Goal: Information Seeking & Learning: Learn about a topic

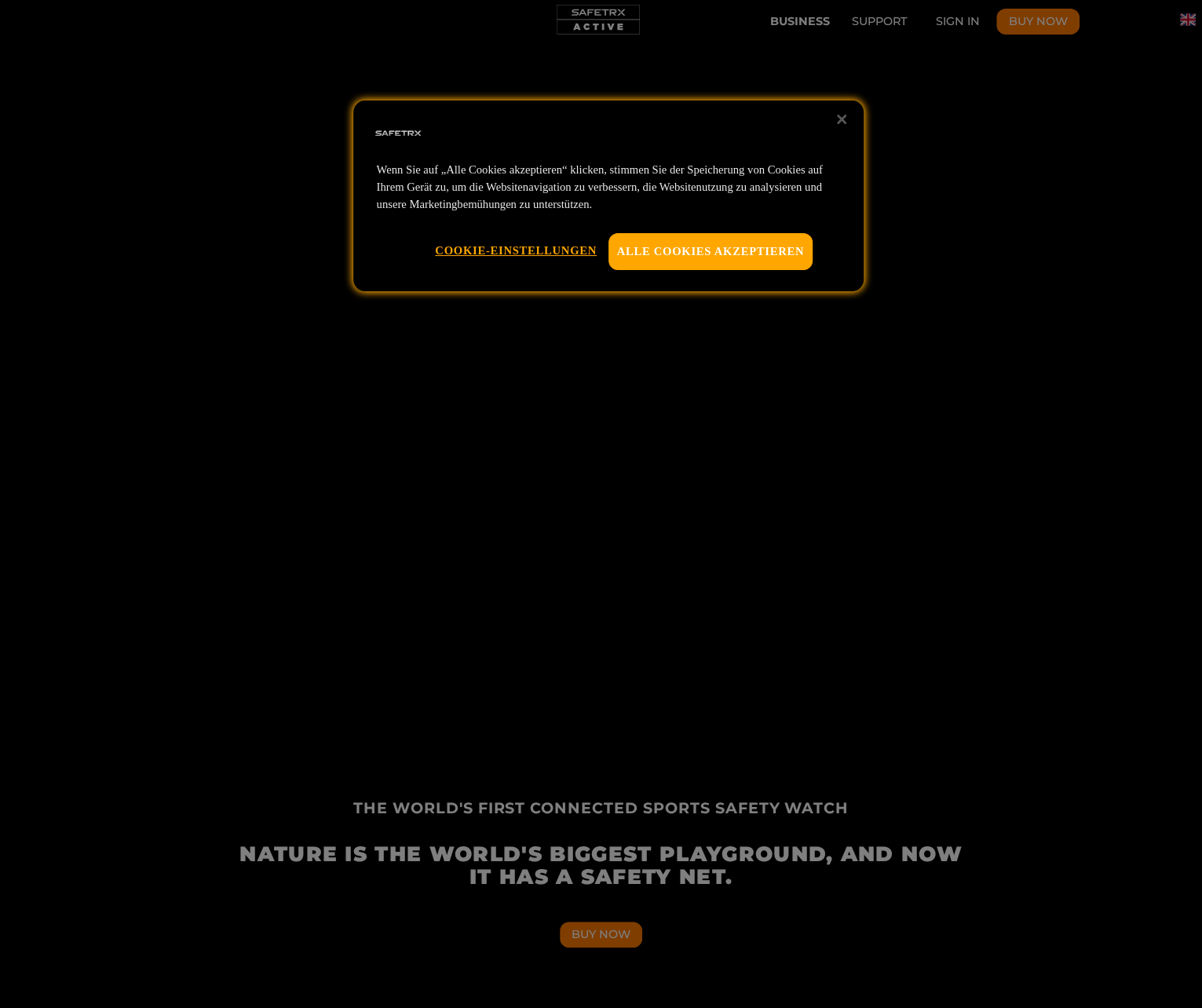
scroll to position [0, 727]
click at [742, 264] on button "Alle Cookies akzeptieren" at bounding box center [711, 251] width 205 height 36
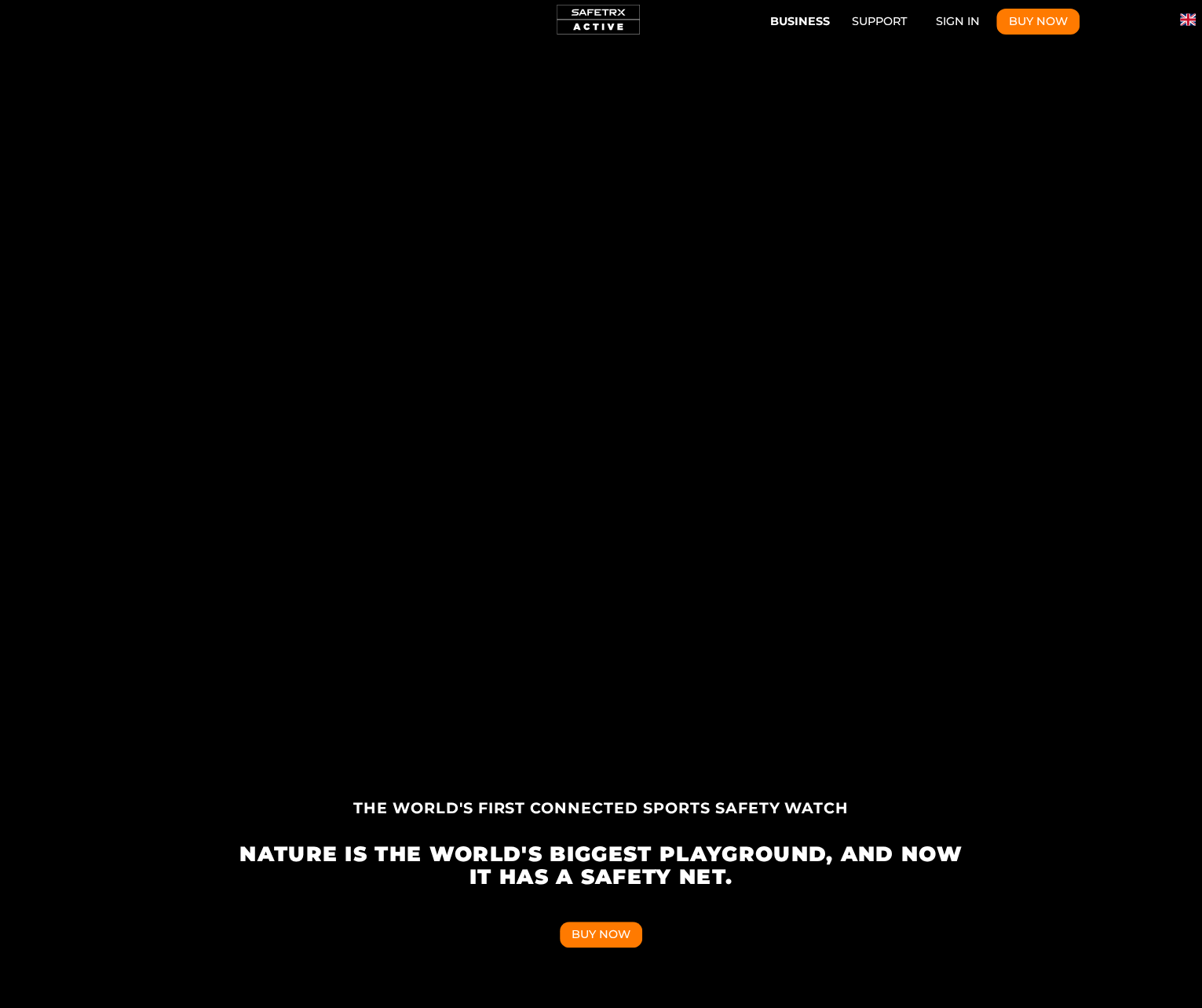
scroll to position [0, 1454]
click at [1182, 21] on img "Change language" at bounding box center [1187, 19] width 16 height 16
click at [1182, 21] on img "Languages" at bounding box center [1188, 25] width 16 height 16
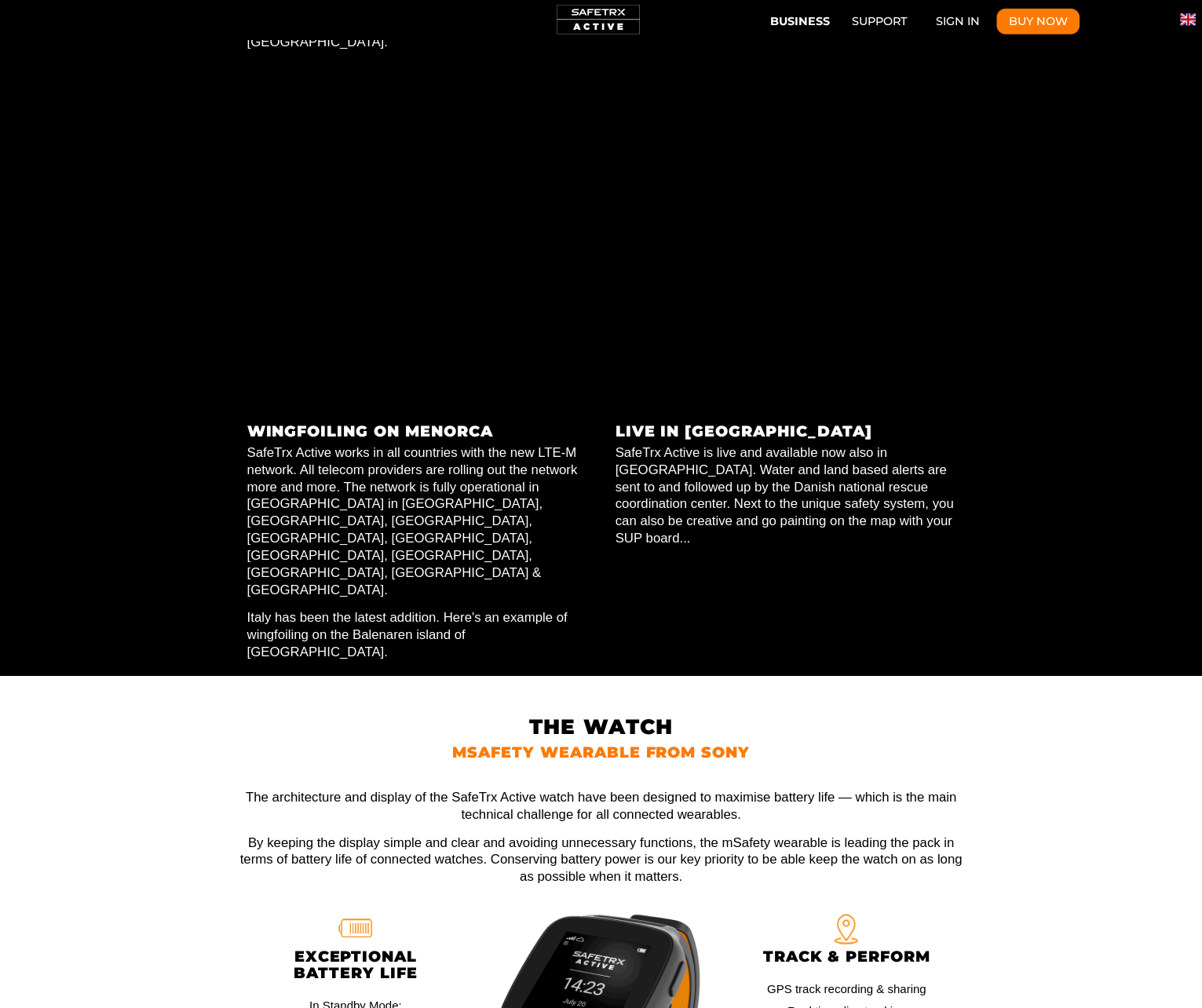
scroll to position [0, 0]
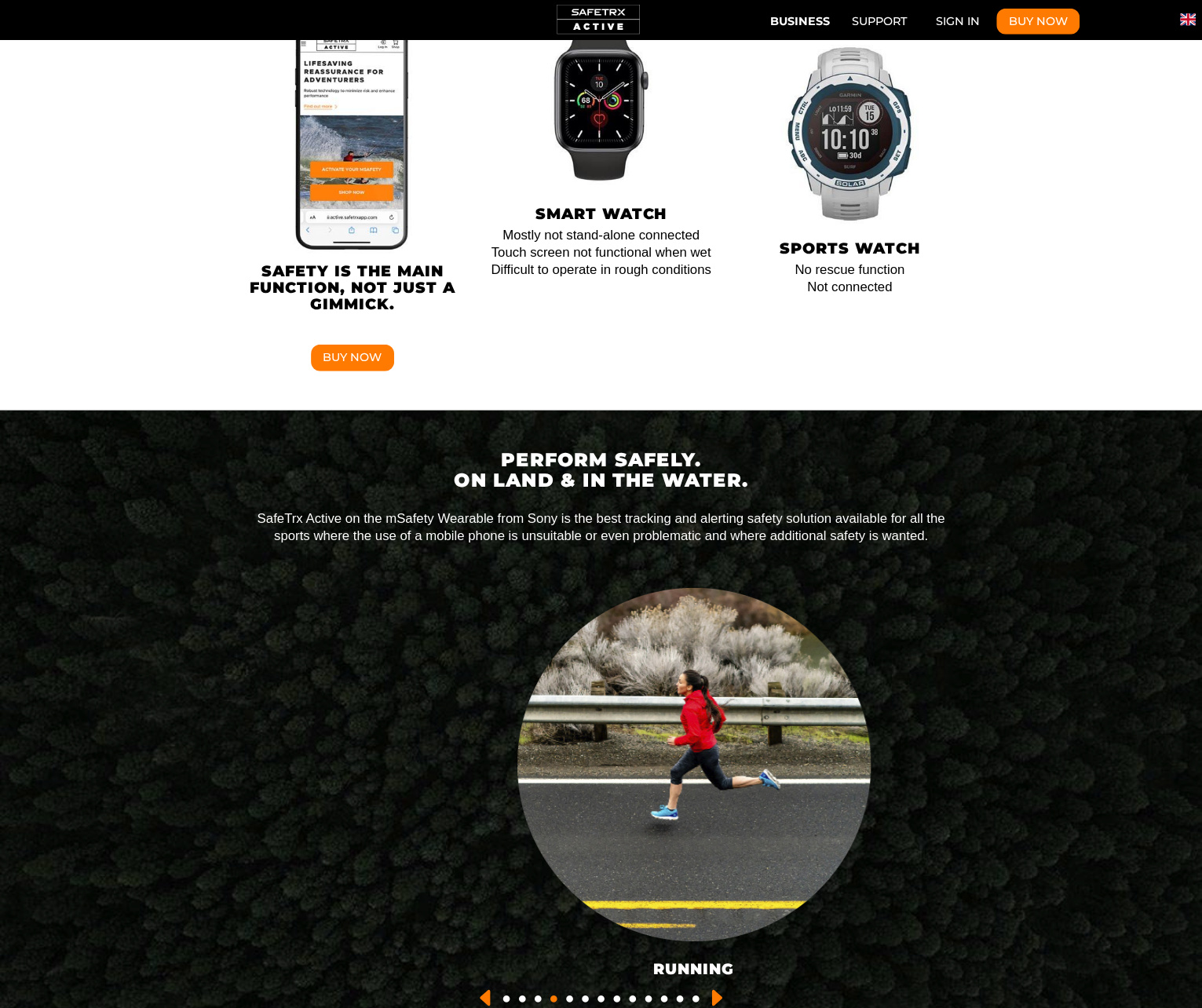
click at [485, 987] on icon "Previous slide" at bounding box center [482, 995] width 15 height 19
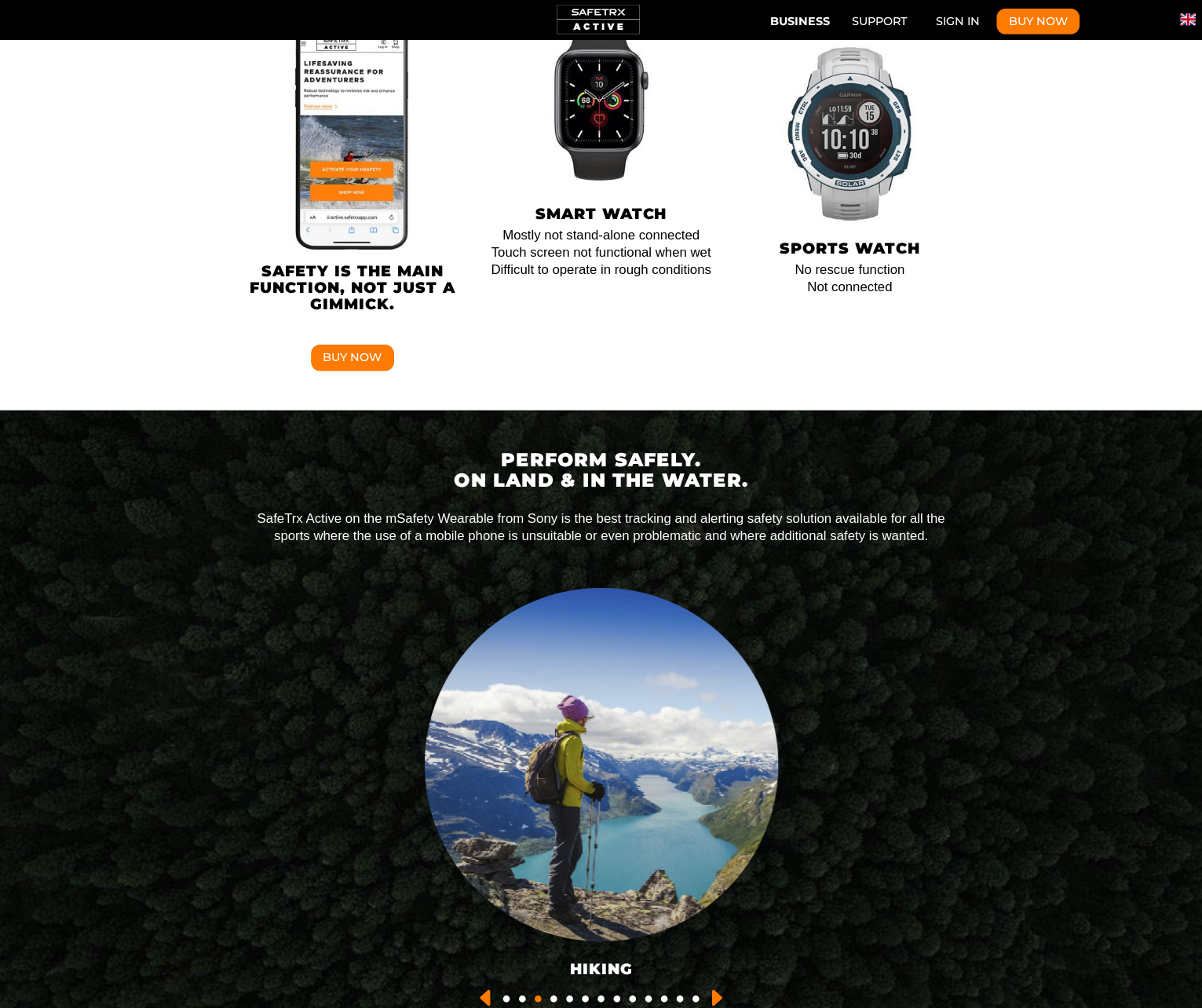
click at [485, 987] on icon "Previous slide" at bounding box center [482, 995] width 15 height 19
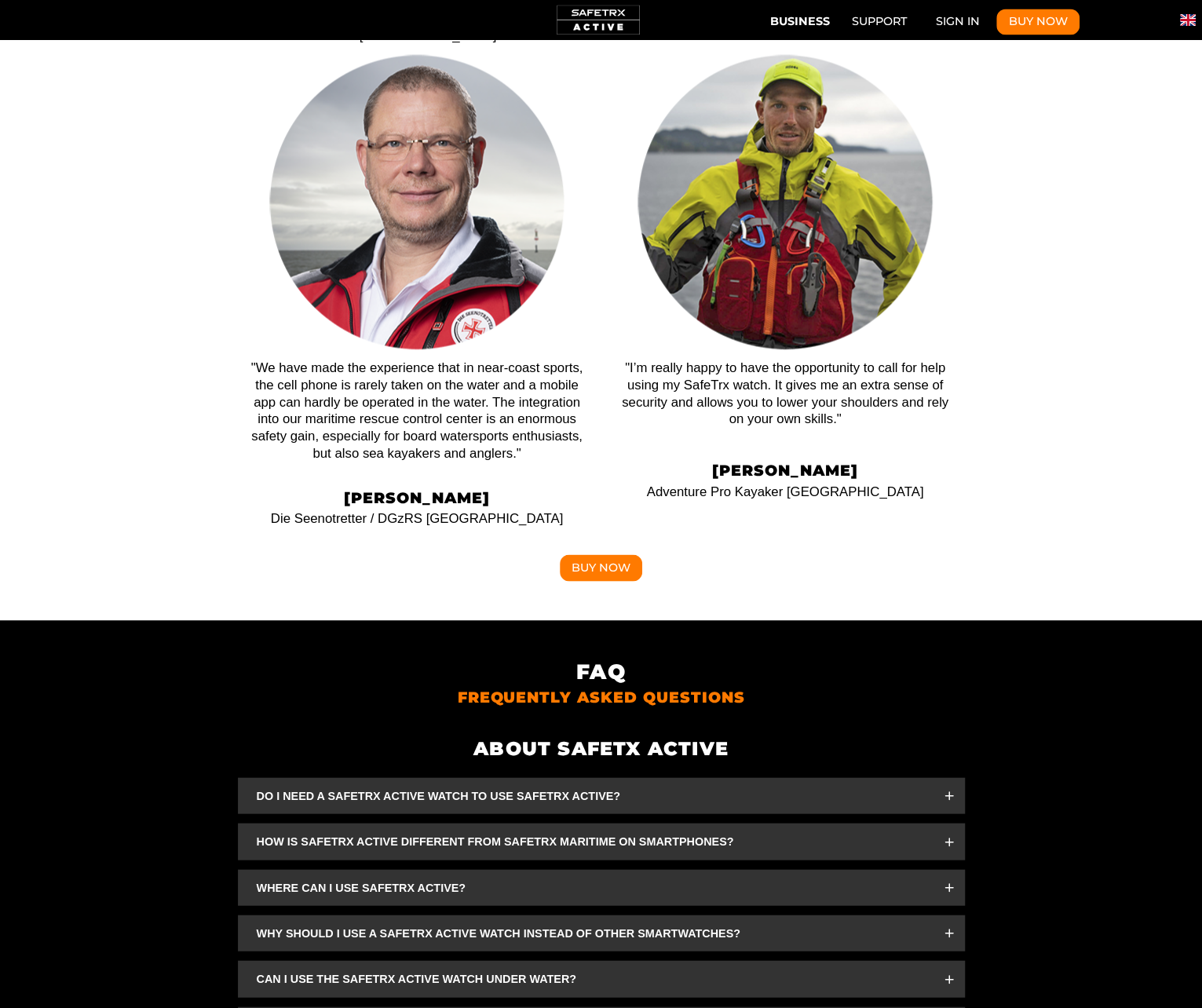
click at [576, 787] on span "Do I need a SafeTrx Active Watch to use SafeTrx Active?" at bounding box center [591, 795] width 670 height 18
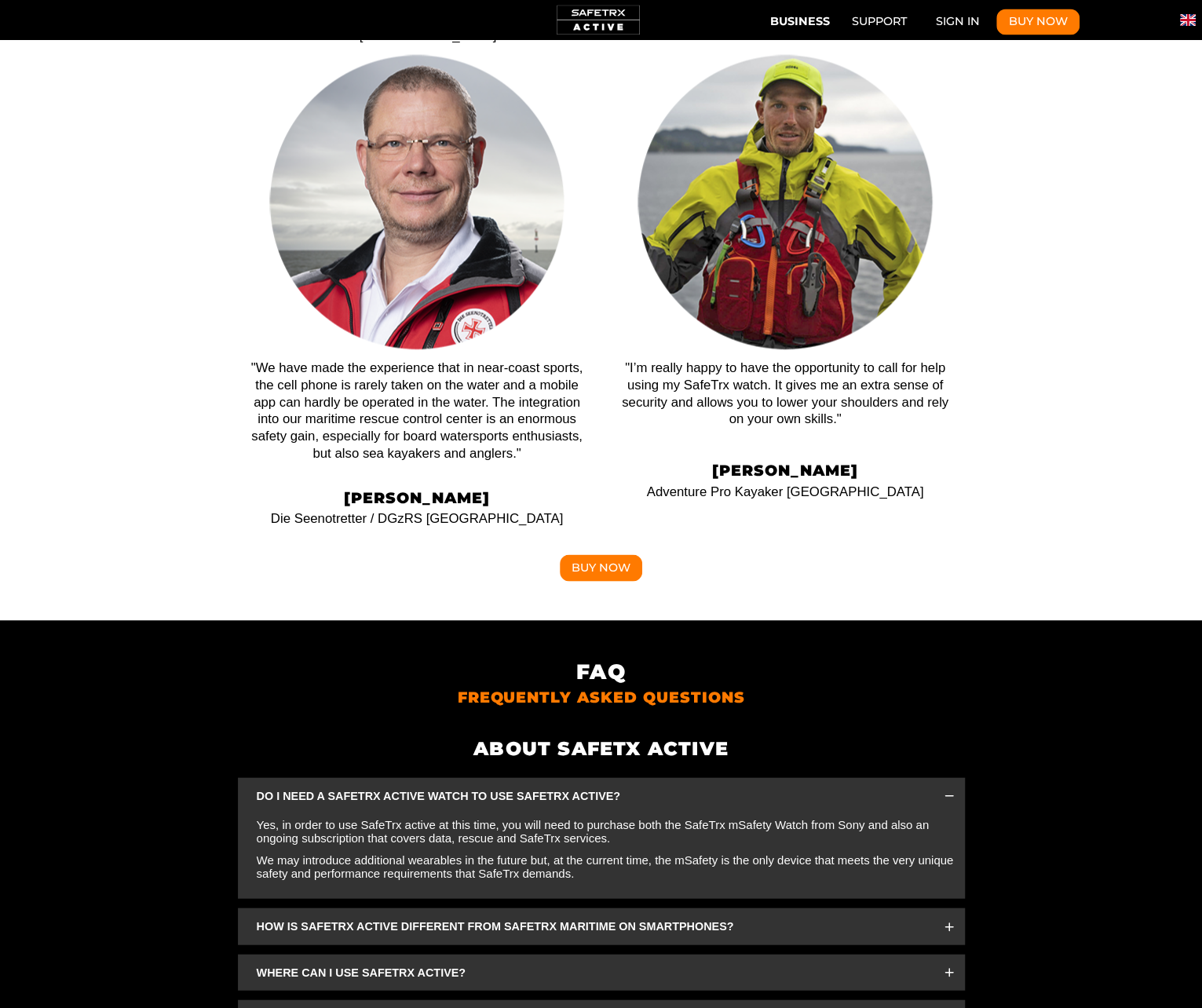
click at [568, 916] on span "How is SafeTrx Active different from SafeTrx Maritime on smartphones?" at bounding box center [591, 925] width 670 height 18
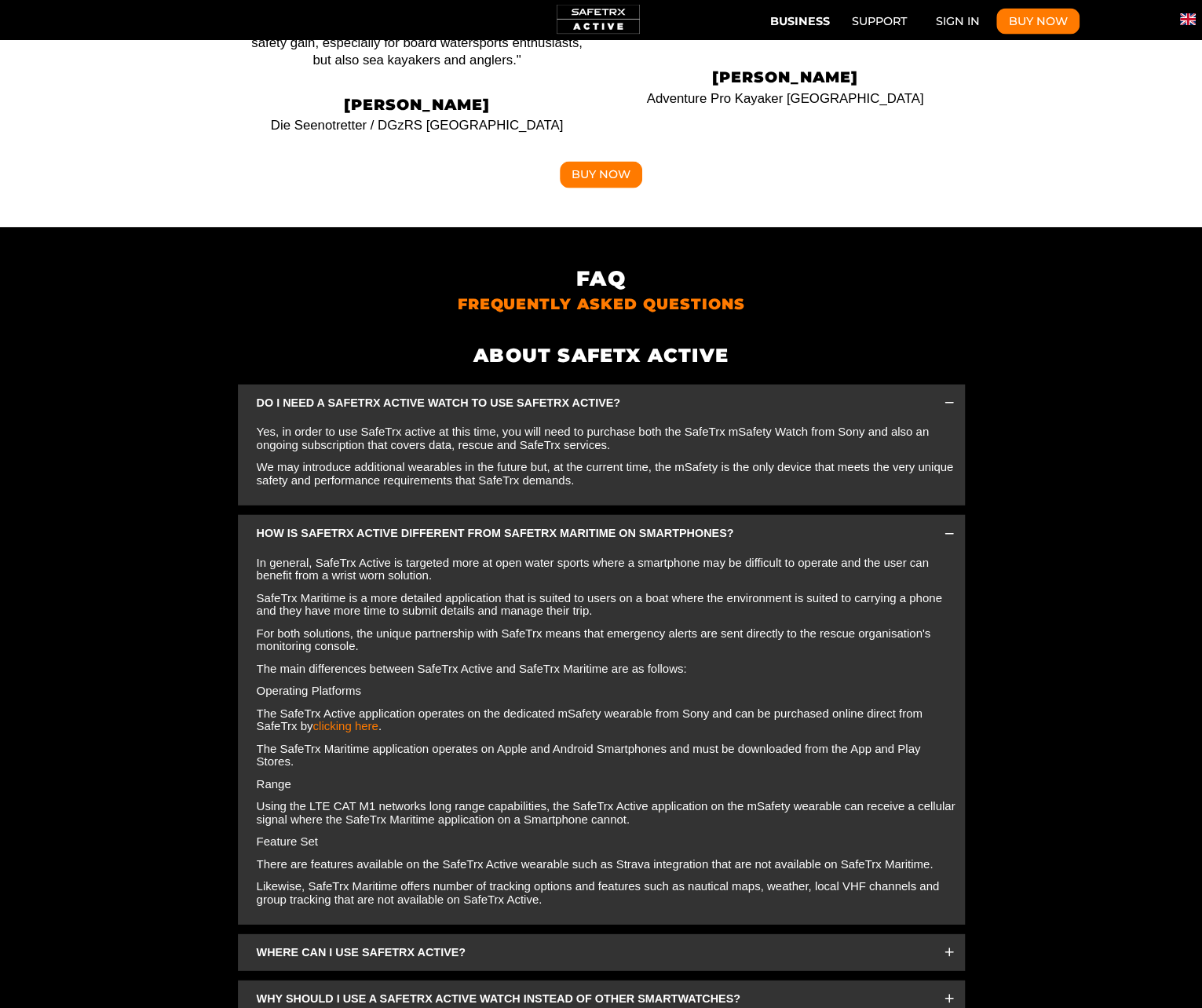
click at [531, 944] on span "Where can I use SafeTrx Active?" at bounding box center [591, 952] width 670 height 18
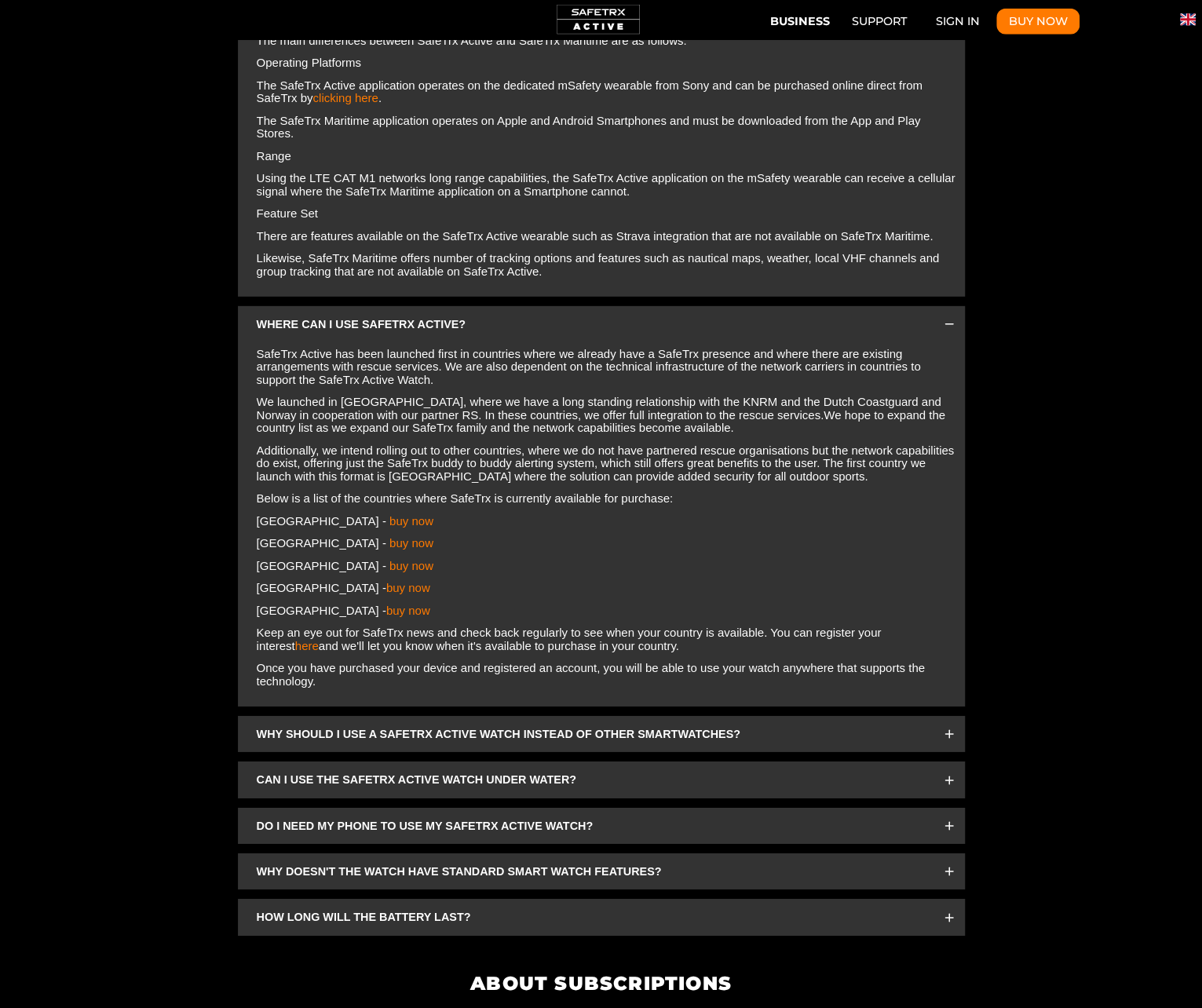
click at [478, 716] on div "Why should I use a SafeTrx Active watch instead of other smartwatches? The Safe…" at bounding box center [601, 733] width 727 height 36
click at [480, 725] on span "Why should I use a SafeTrx Active watch instead of other smartwatches?" at bounding box center [591, 734] width 670 height 18
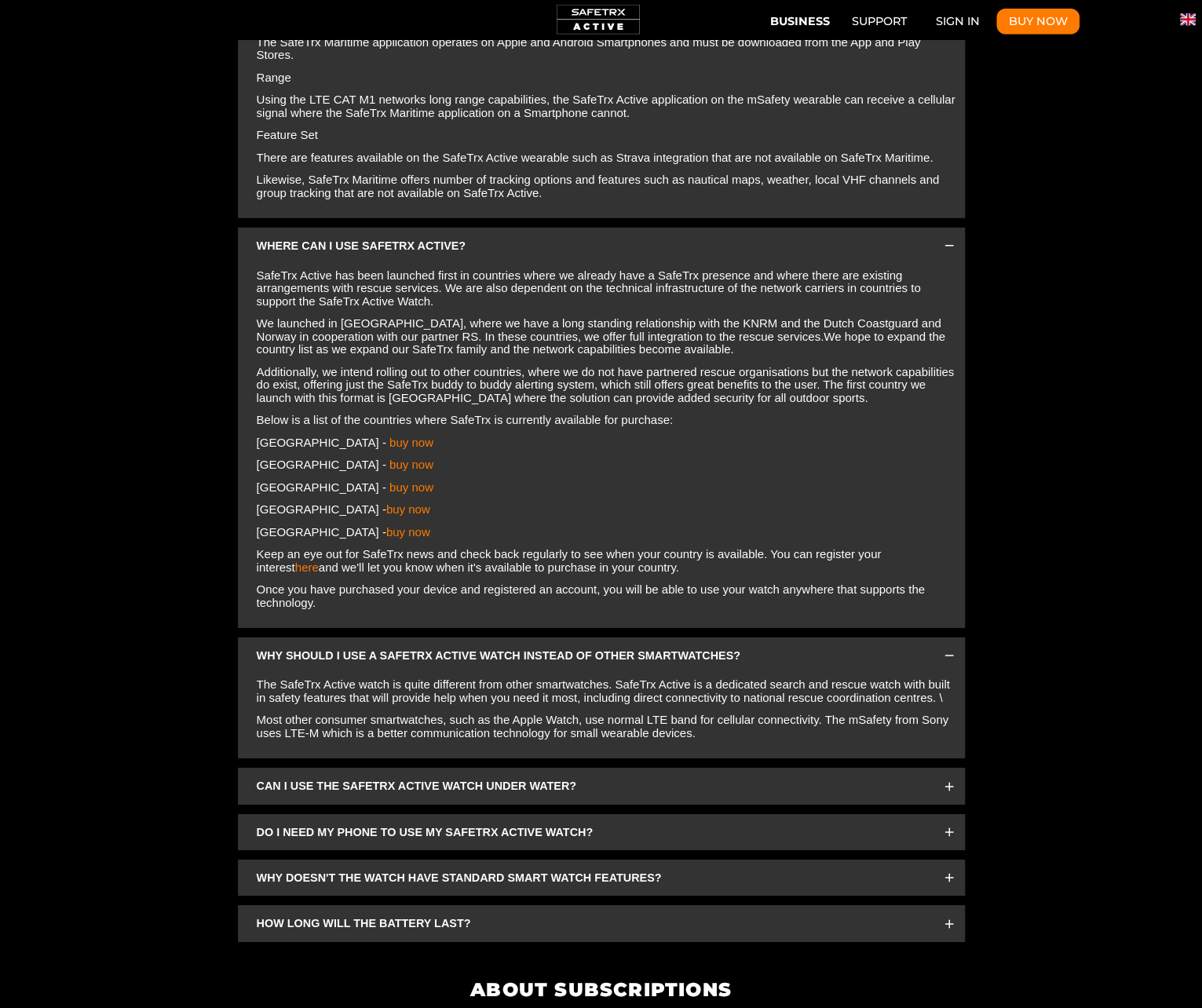
click at [468, 777] on span "Can I use the SafeTrx Active Watch under water?" at bounding box center [591, 786] width 670 height 18
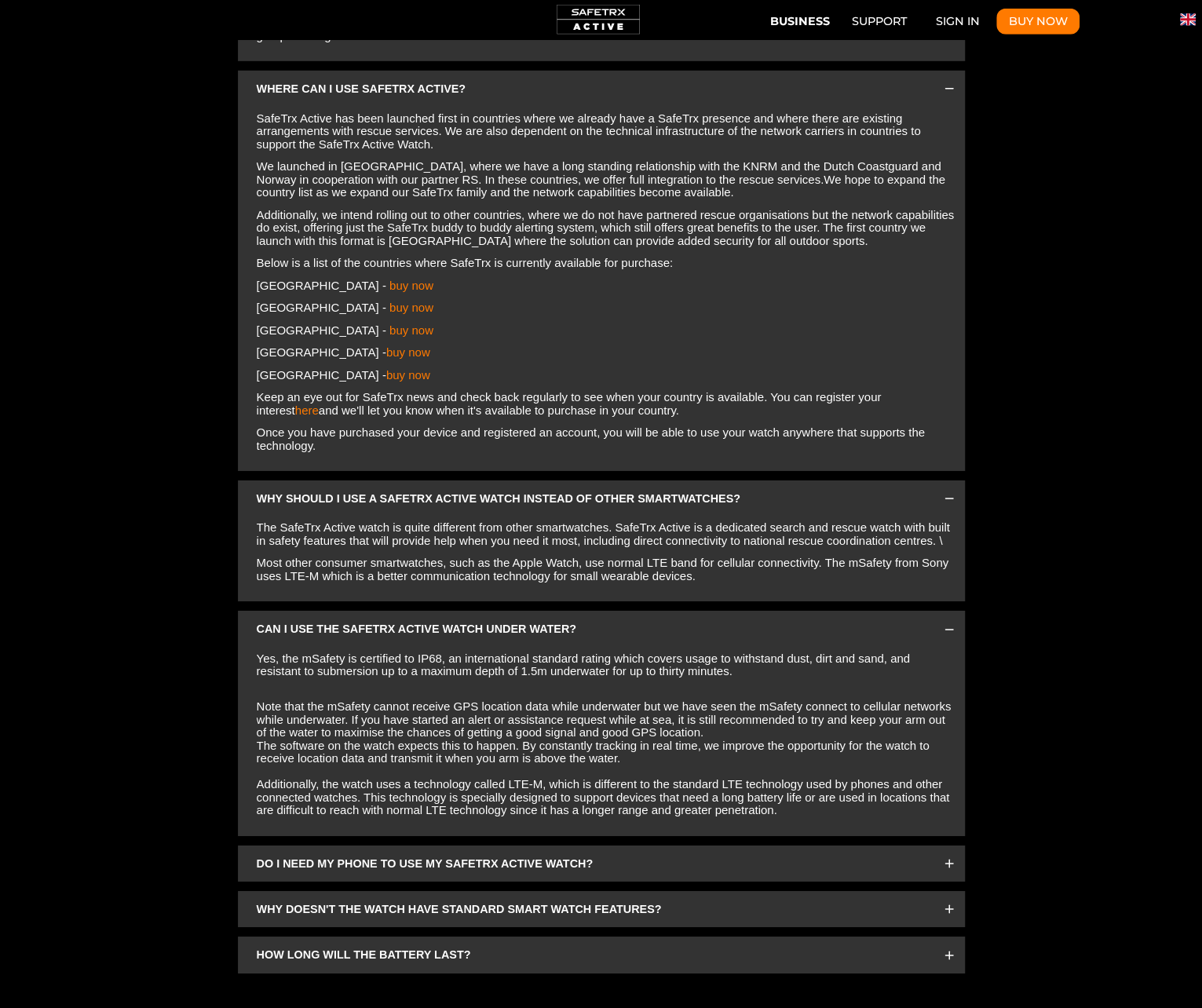
click at [447, 855] on span "Do I need my phone to use my SafeTrx Active Watch?" at bounding box center [591, 864] width 670 height 18
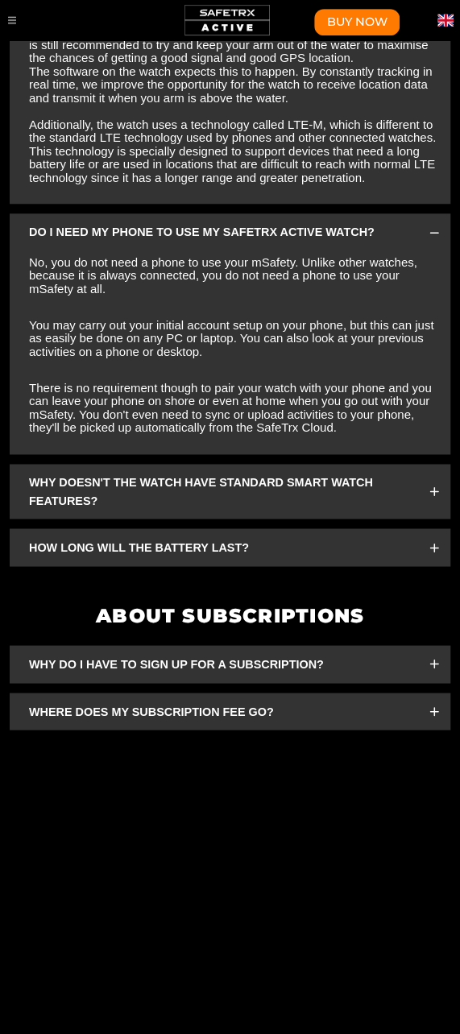
scroll to position [0, 4841]
